Goal: Information Seeking & Learning: Learn about a topic

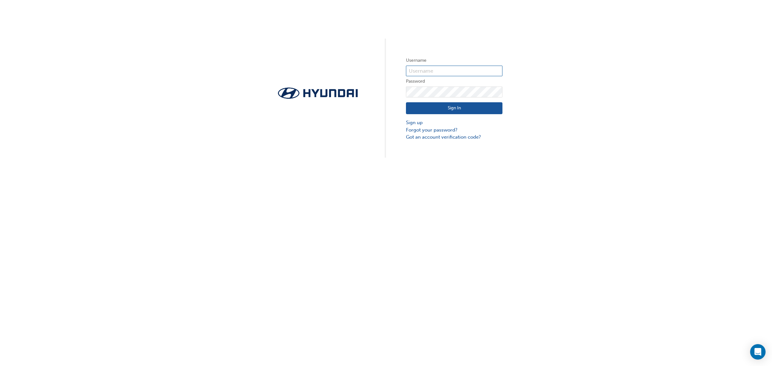
type input "23194"
click at [427, 117] on div "Sign In Sign up Forgot your password? Got an account verification code?" at bounding box center [454, 119] width 97 height 43
click at [430, 113] on button "Sign In" at bounding box center [454, 108] width 97 height 12
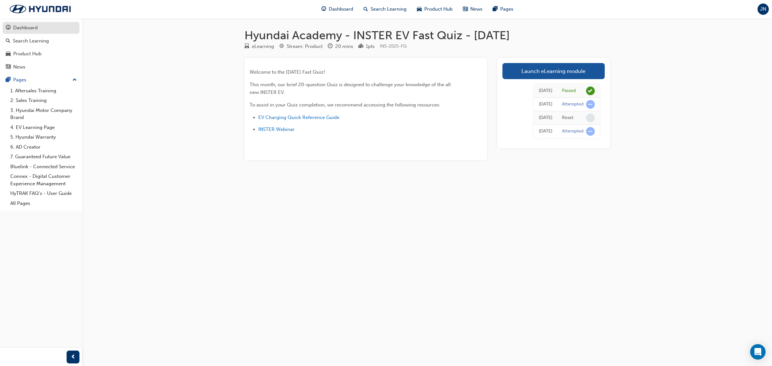
click at [31, 30] on div "Dashboard" at bounding box center [25, 27] width 24 height 7
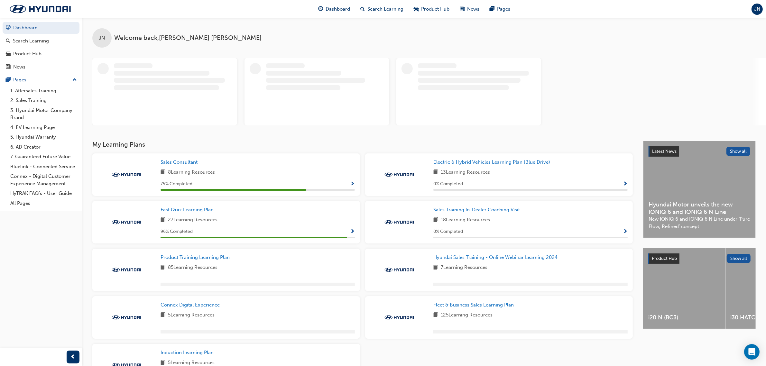
scroll to position [51, 0]
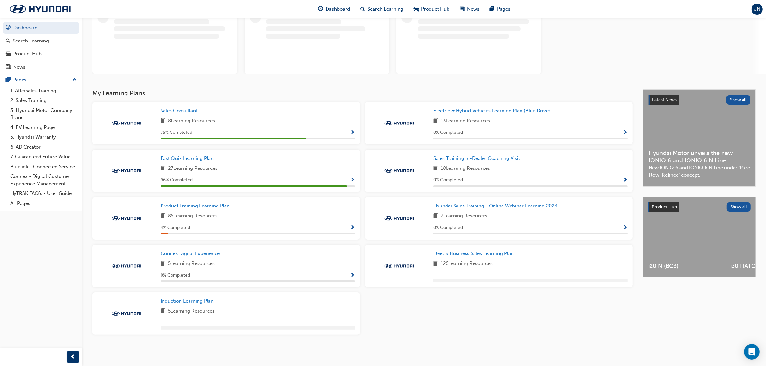
click at [204, 159] on span "Fast Quiz Learning Plan" at bounding box center [187, 158] width 53 height 6
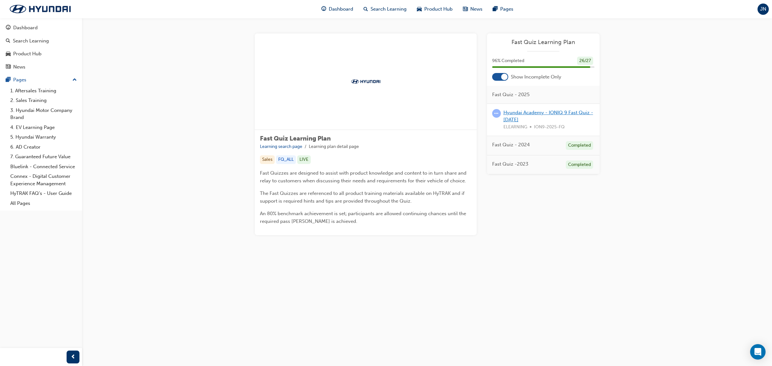
click at [544, 112] on link "Hyundai Academy - IONIQ 9 Fast Quiz - [DATE]" at bounding box center [549, 116] width 90 height 13
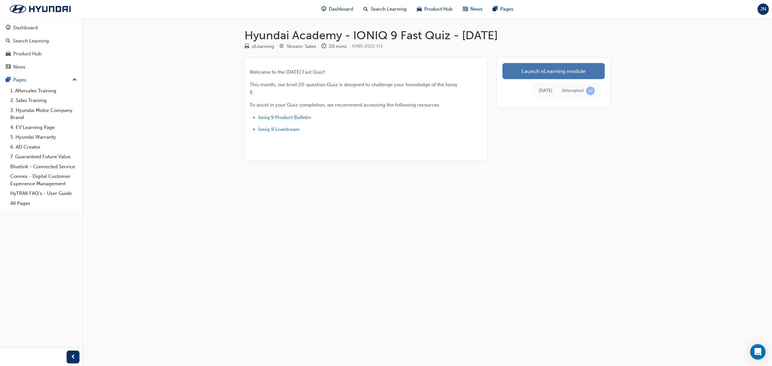
click at [551, 73] on link "Launch eLearning module" at bounding box center [554, 71] width 102 height 16
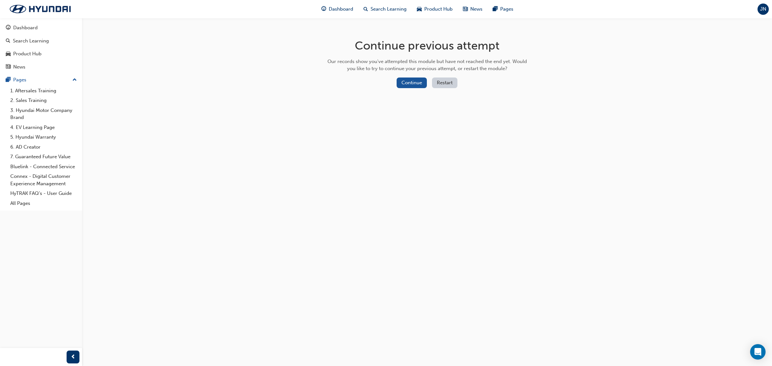
click at [434, 80] on button "Restart" at bounding box center [444, 83] width 25 height 11
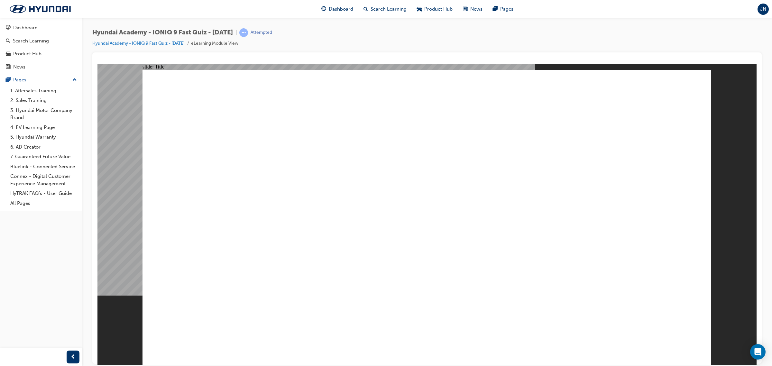
drag, startPoint x: 550, startPoint y: 108, endPoint x: 395, endPoint y: 111, distance: 154.5
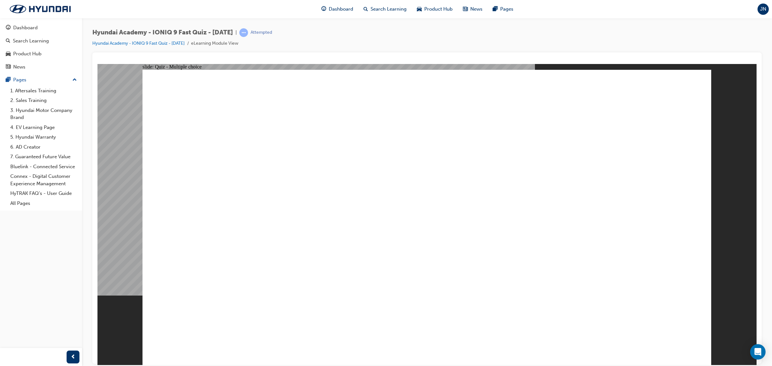
drag, startPoint x: 385, startPoint y: 117, endPoint x: 446, endPoint y: 109, distance: 62.4
drag, startPoint x: 360, startPoint y: 122, endPoint x: 435, endPoint y: 113, distance: 75.5
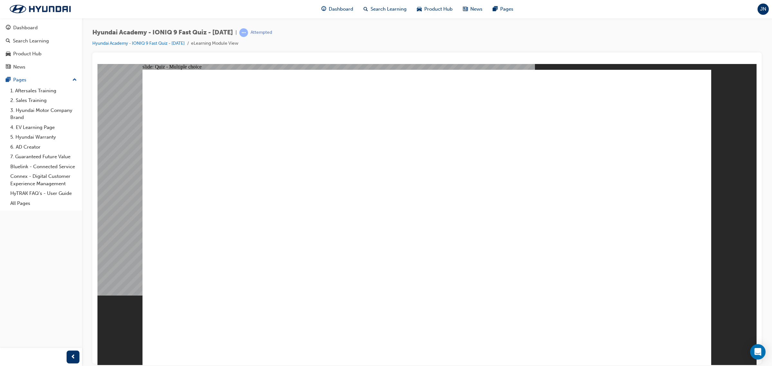
drag, startPoint x: 361, startPoint y: 114, endPoint x: 554, endPoint y: 65, distance: 199.1
radio input "true"
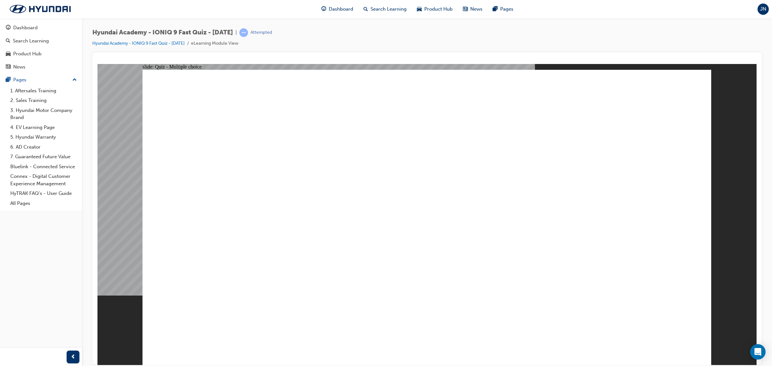
radio input "true"
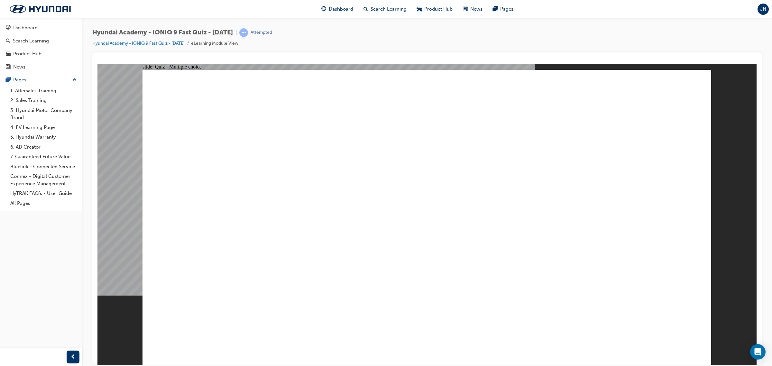
radio input "true"
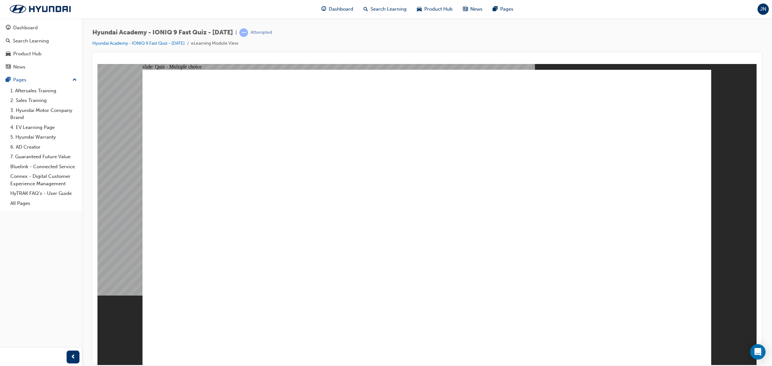
radio input "true"
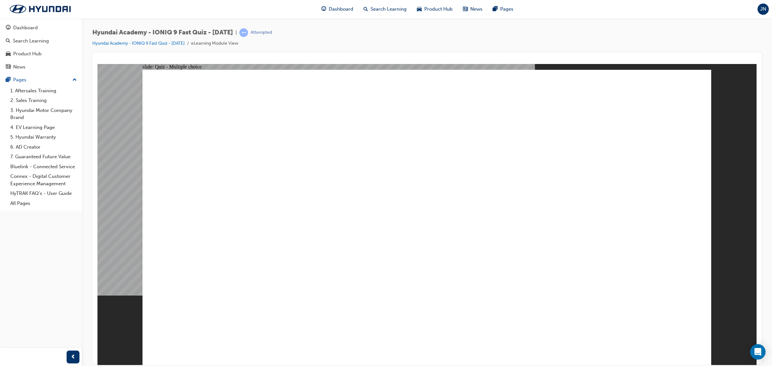
radio input "true"
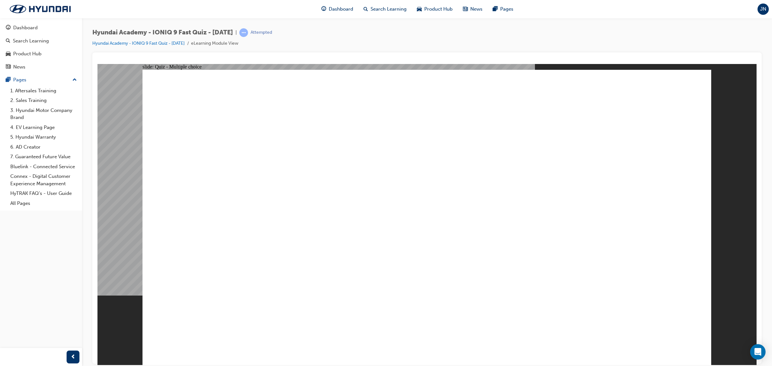
radio input "true"
drag, startPoint x: 265, startPoint y: 112, endPoint x: 438, endPoint y: 115, distance: 173.2
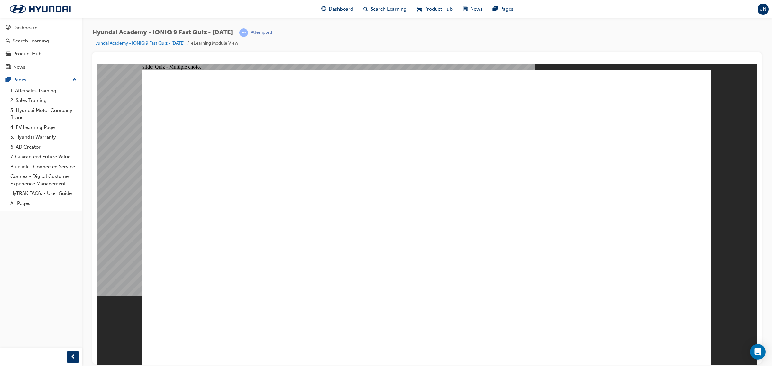
radio input "true"
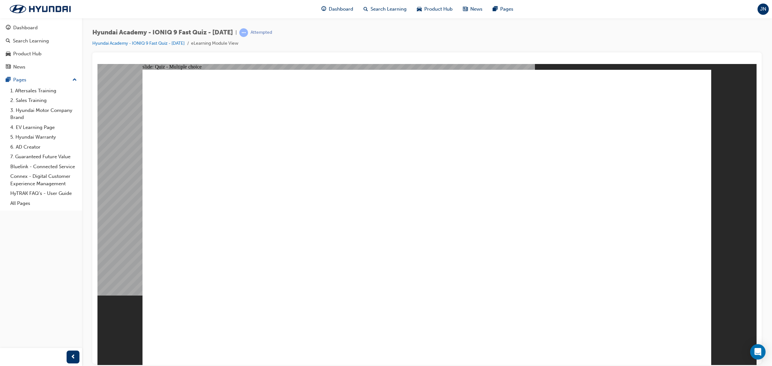
checkbox input "true"
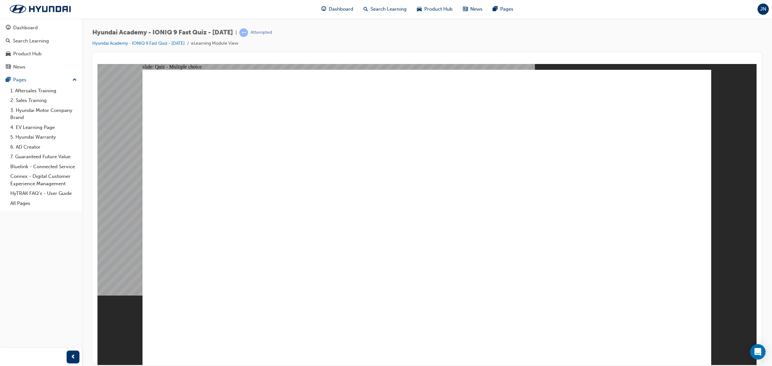
checkbox input "true"
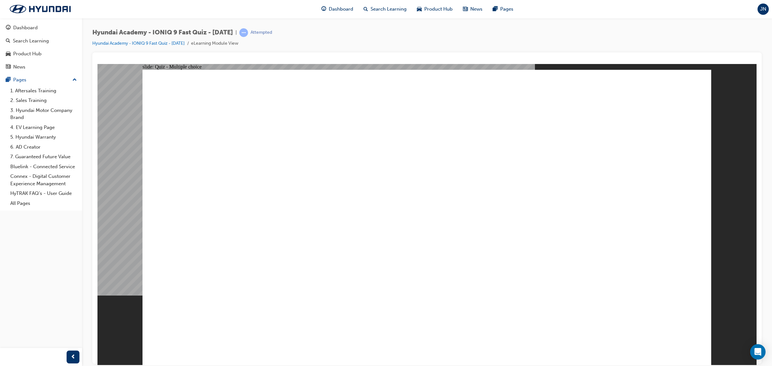
radio input "true"
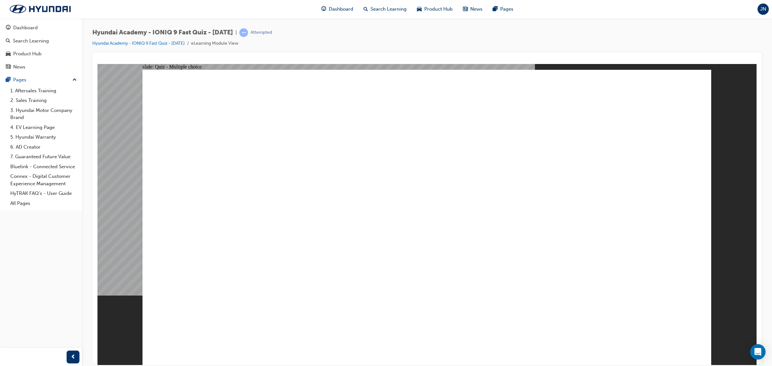
radio input "true"
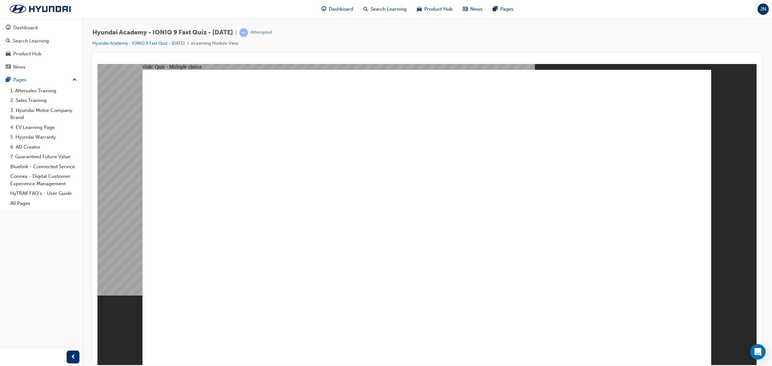
checkbox input "true"
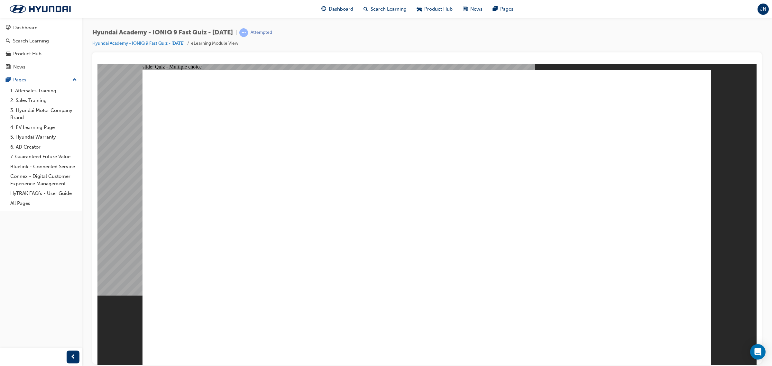
checkbox input "true"
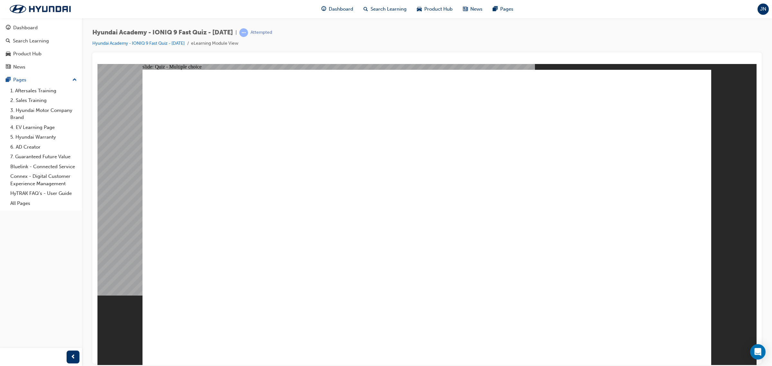
drag, startPoint x: 350, startPoint y: 304, endPoint x: 356, endPoint y: 304, distance: 6.1
radio input "true"
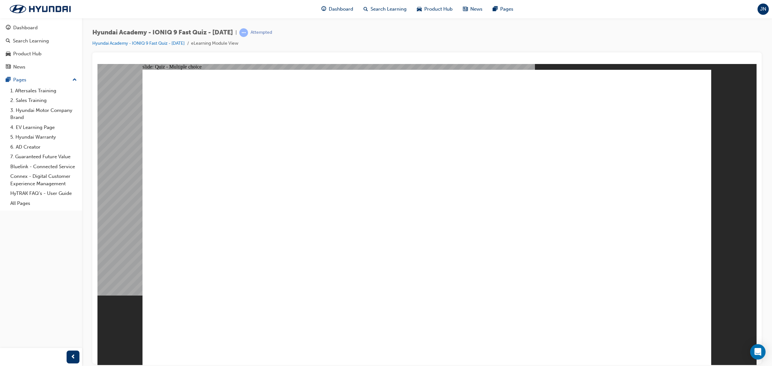
drag, startPoint x: 291, startPoint y: 244, endPoint x: 298, endPoint y: 245, distance: 7.1
radio input "true"
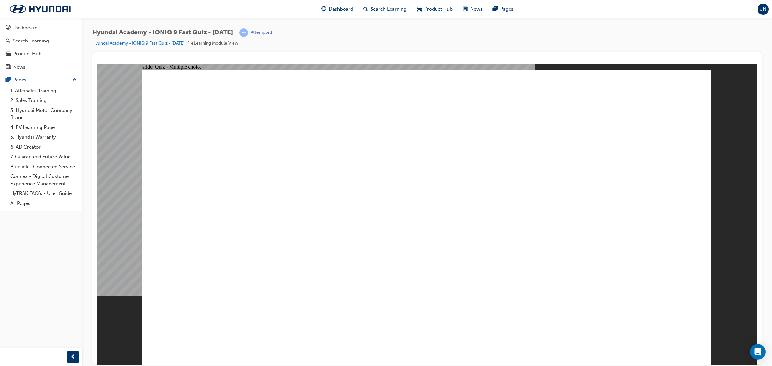
radio input "true"
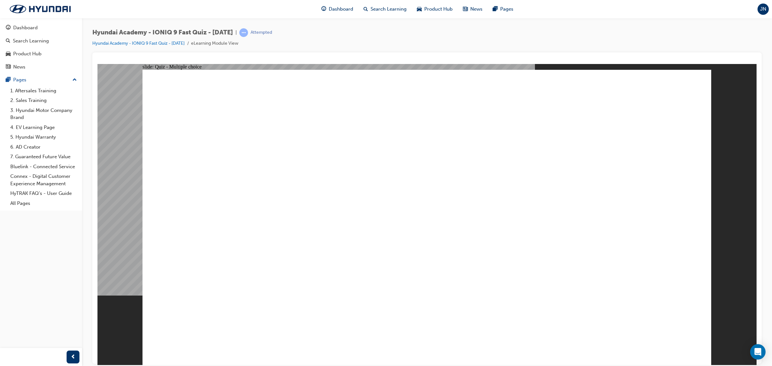
radio input "true"
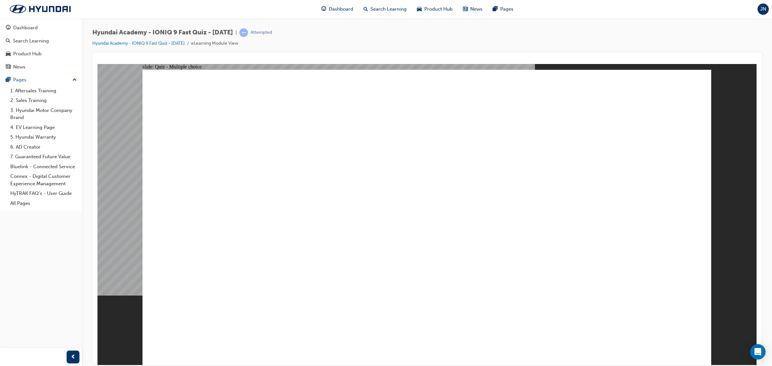
radio input "false"
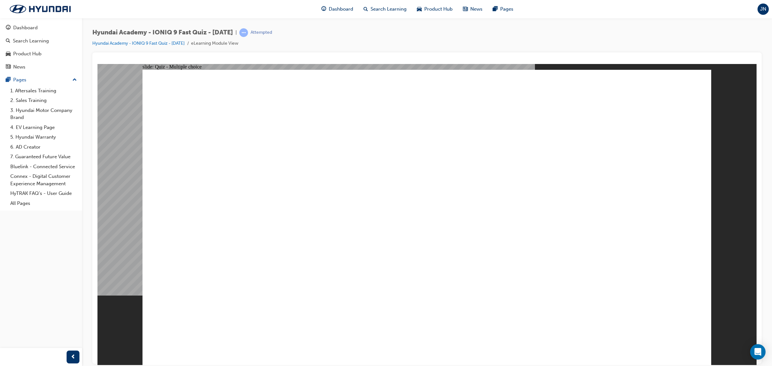
radio input "true"
drag, startPoint x: 272, startPoint y: 200, endPoint x: 280, endPoint y: 200, distance: 8.4
radio input "true"
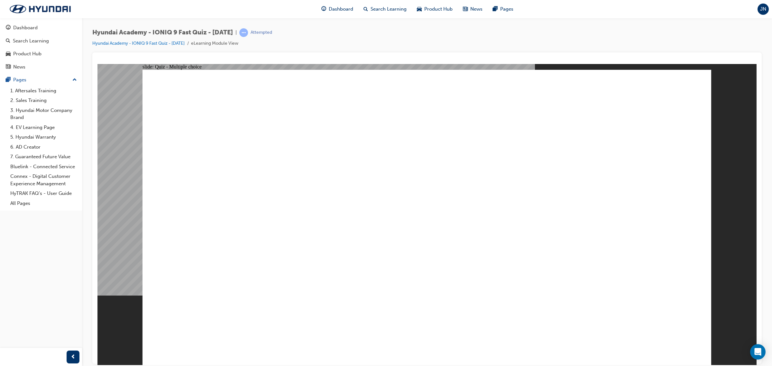
radio input "true"
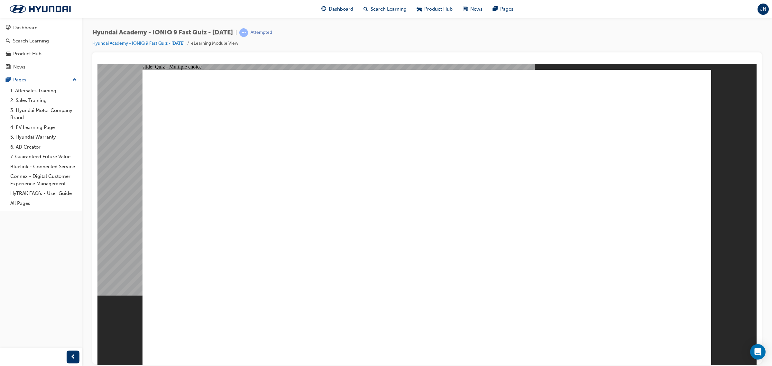
radio input "true"
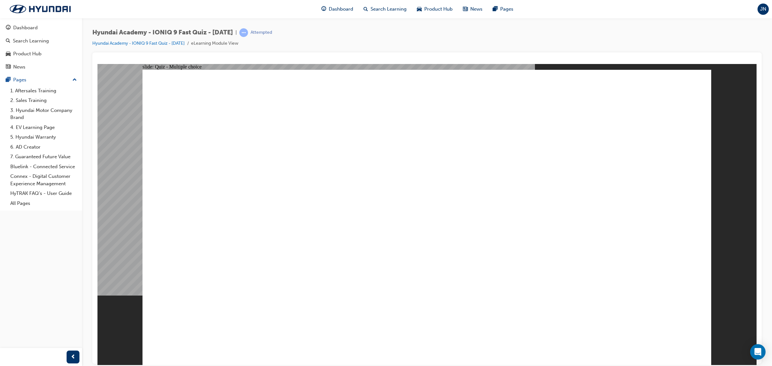
radio input "true"
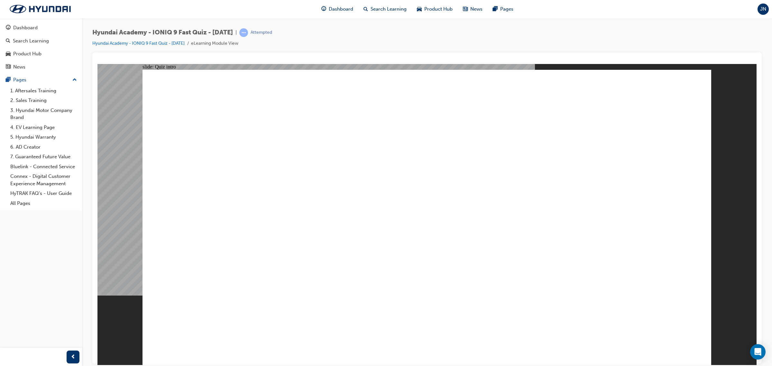
radio input "true"
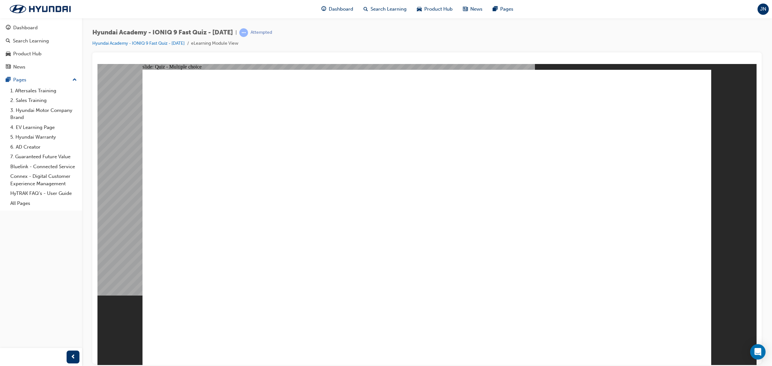
radio input "true"
drag, startPoint x: 270, startPoint y: 301, endPoint x: 275, endPoint y: 309, distance: 9.7
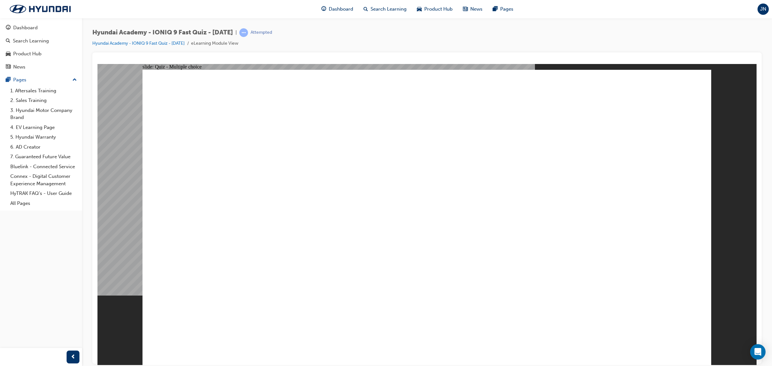
radio input "true"
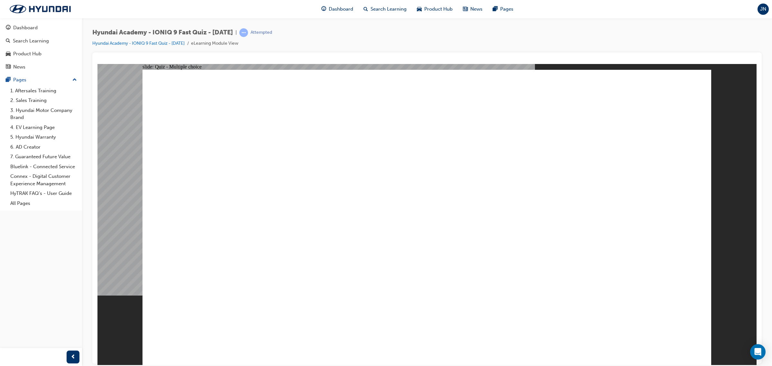
radio input "true"
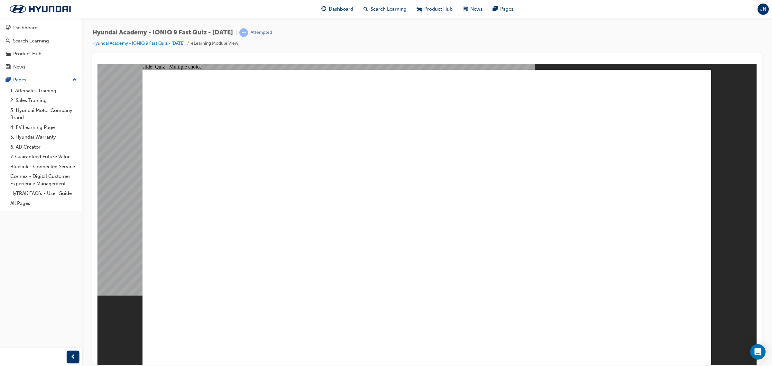
radio input "true"
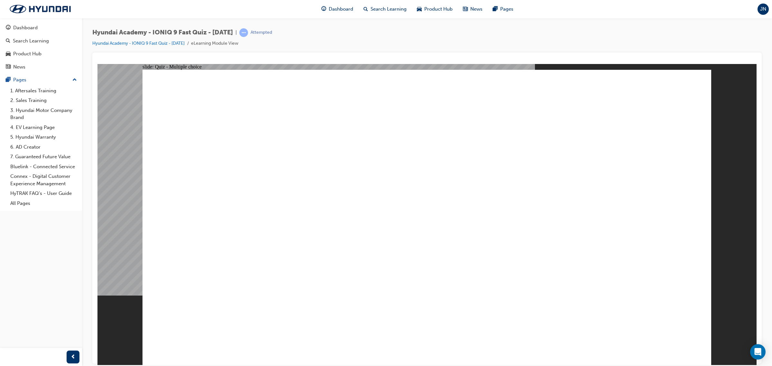
radio input "true"
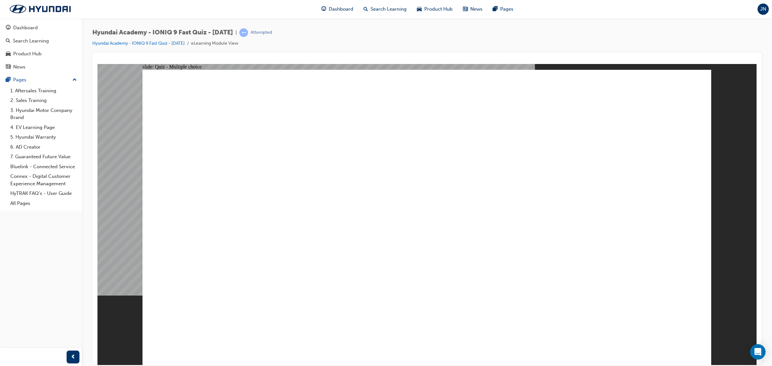
checkbox input "true"
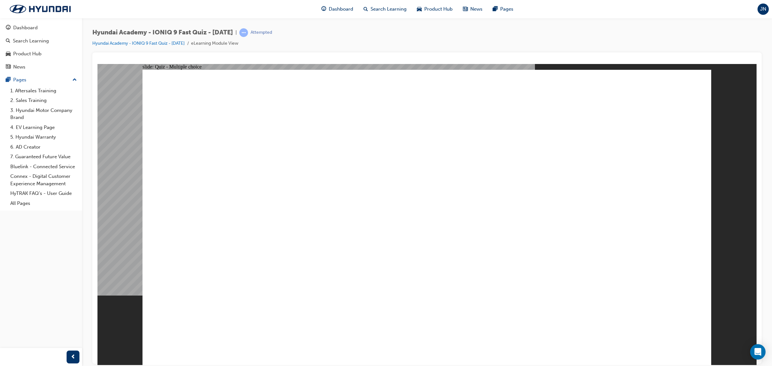
checkbox input "true"
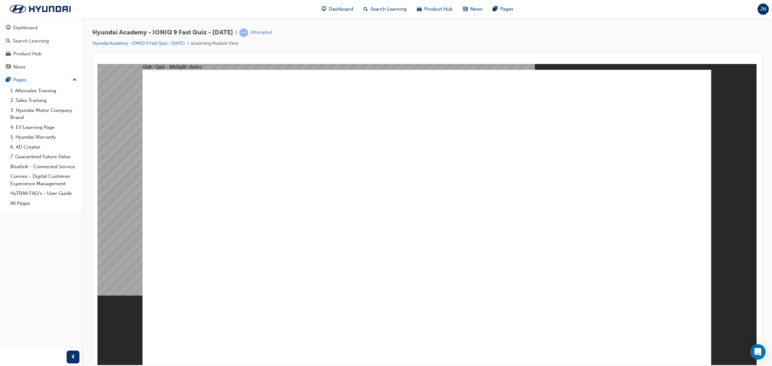
radio input "true"
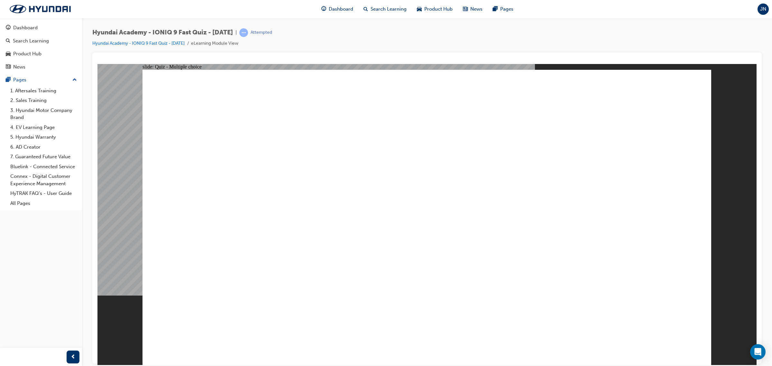
drag, startPoint x: 331, startPoint y: 225, endPoint x: 336, endPoint y: 222, distance: 6.8
checkbox input "true"
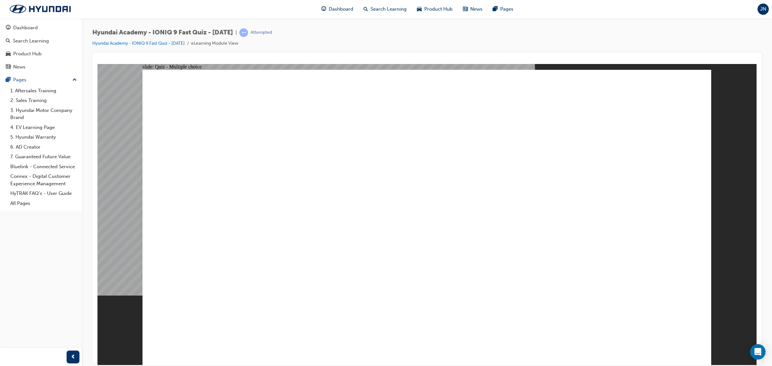
checkbox input "true"
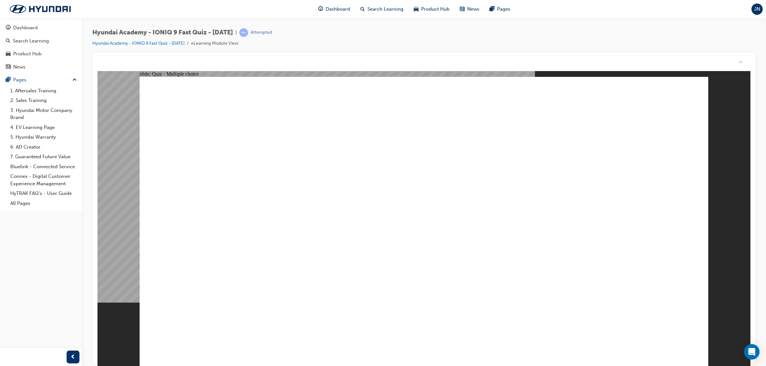
radio input "true"
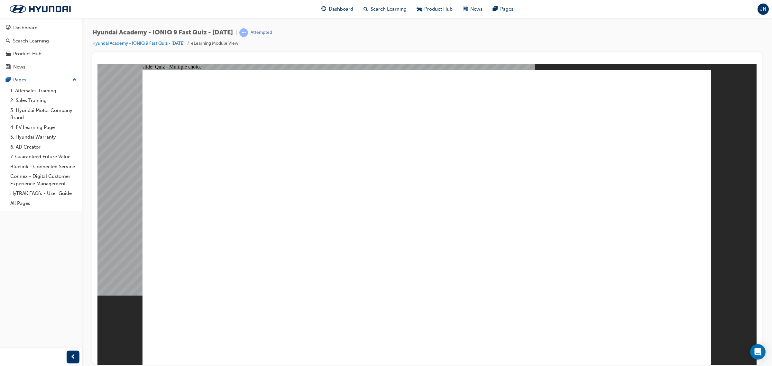
radio input "true"
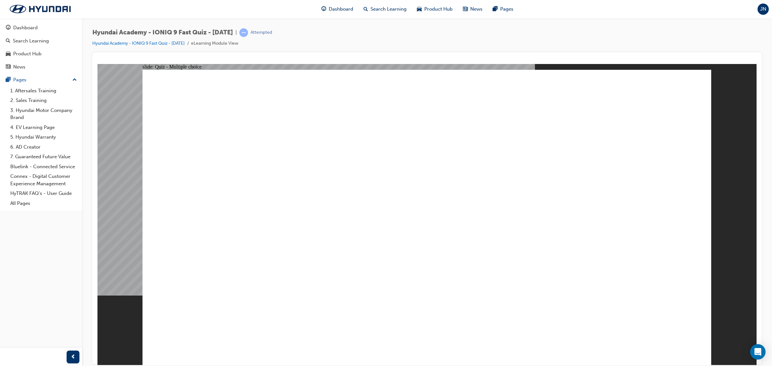
drag, startPoint x: 325, startPoint y: 242, endPoint x: 458, endPoint y: 263, distance: 134.2
radio input "true"
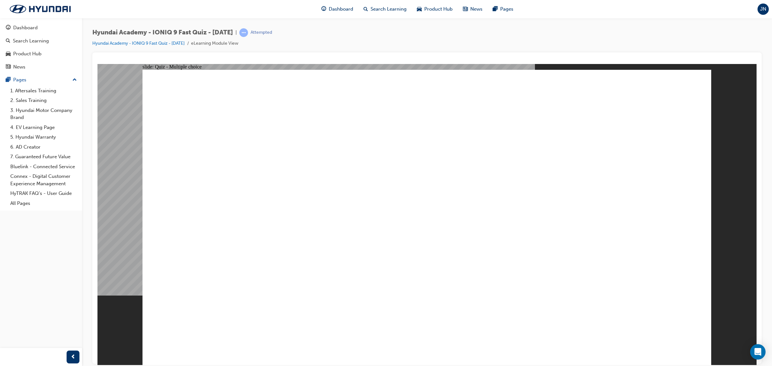
radio input "false"
radio input "true"
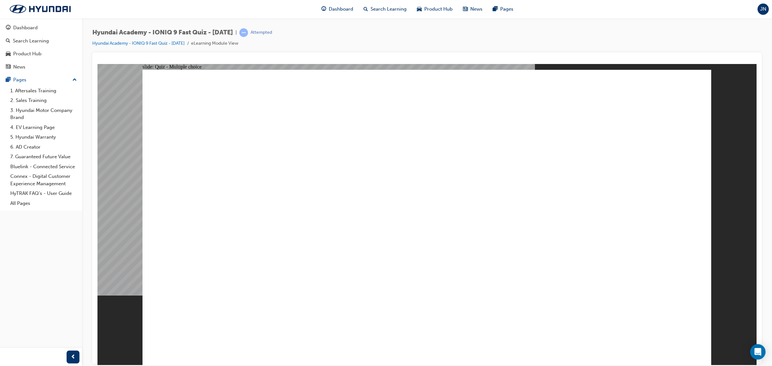
radio input "true"
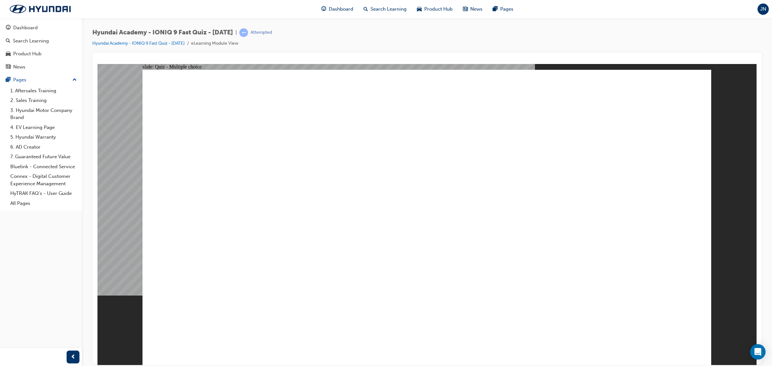
radio input "true"
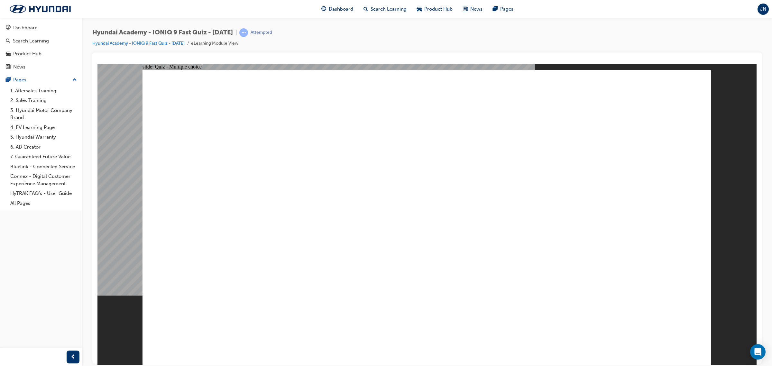
radio input "true"
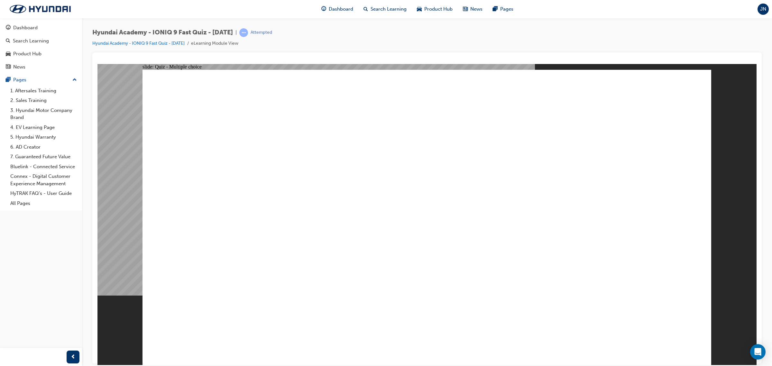
drag, startPoint x: 307, startPoint y: 243, endPoint x: 432, endPoint y: 264, distance: 126.0
radio input "true"
